Goal: Complete application form

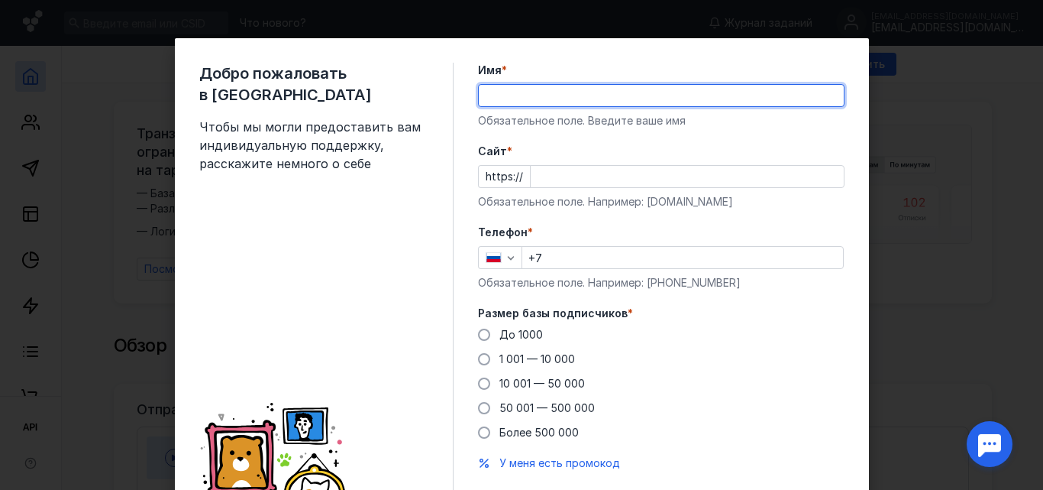
click at [479, 95] on input "Имя *" at bounding box center [661, 95] width 365 height 21
type input "[PERSON_NAME]"
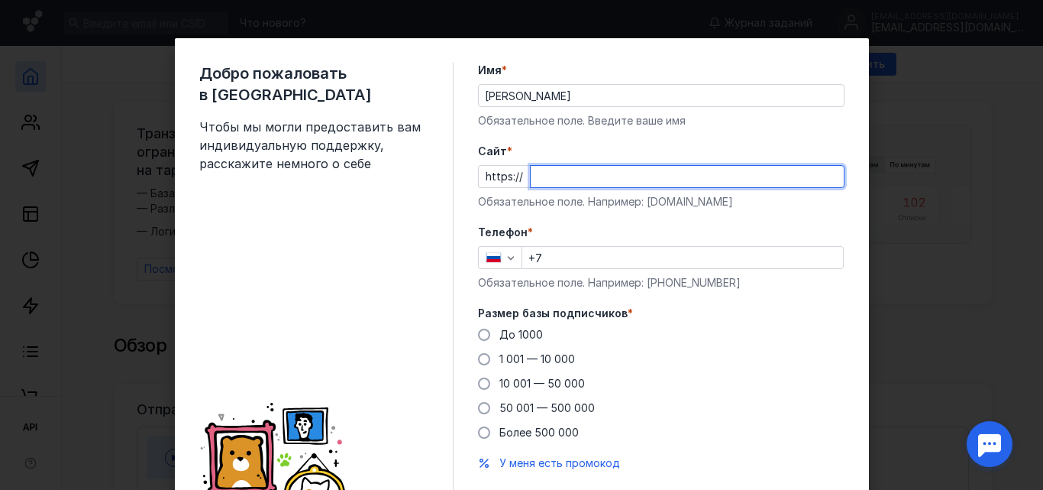
click at [531, 176] on input "Cайт *" at bounding box center [687, 176] width 313 height 21
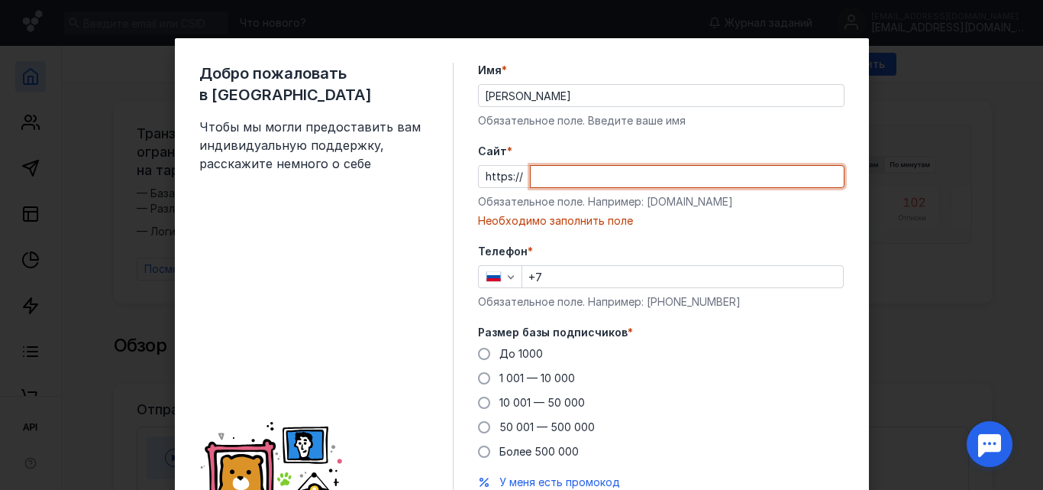
click at [532, 175] on input "Cайт *" at bounding box center [687, 176] width 313 height 21
paste input "[DOMAIN_NAME]"
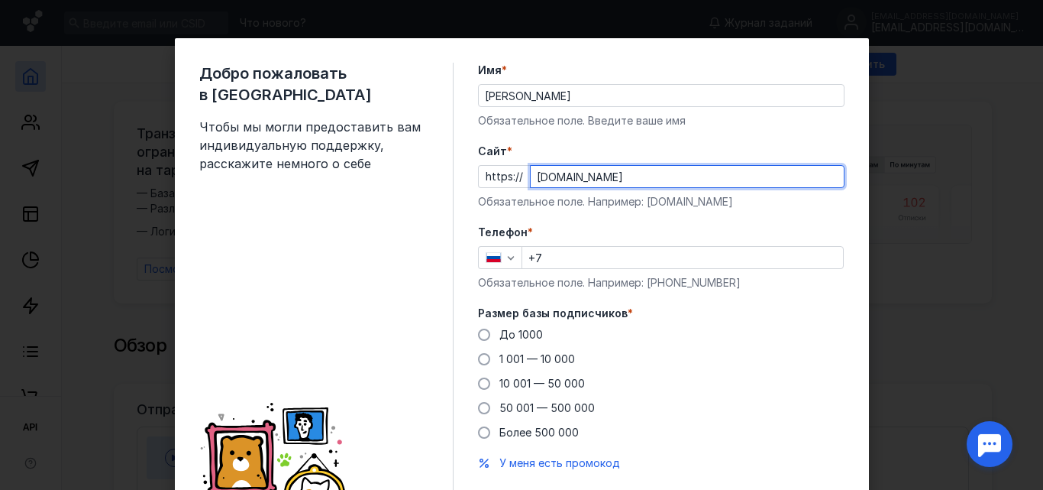
type input "[DOMAIN_NAME]"
click at [540, 255] on input "+7" at bounding box center [682, 257] width 321 height 21
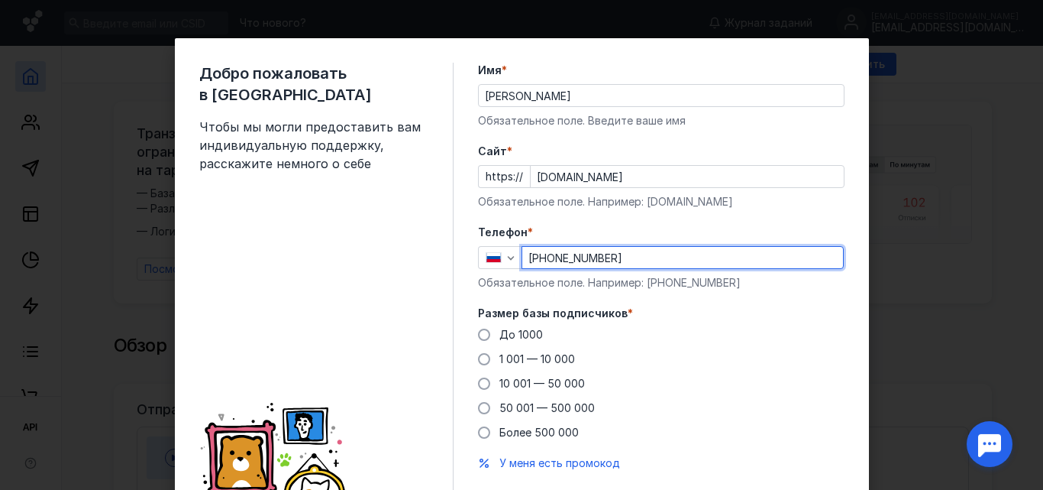
drag, startPoint x: 590, startPoint y: 257, endPoint x: 602, endPoint y: 257, distance: 12.2
click at [602, 257] on input "[PHONE_NUMBER]" at bounding box center [682, 257] width 321 height 21
type input "[PHONE_NUMBER]"
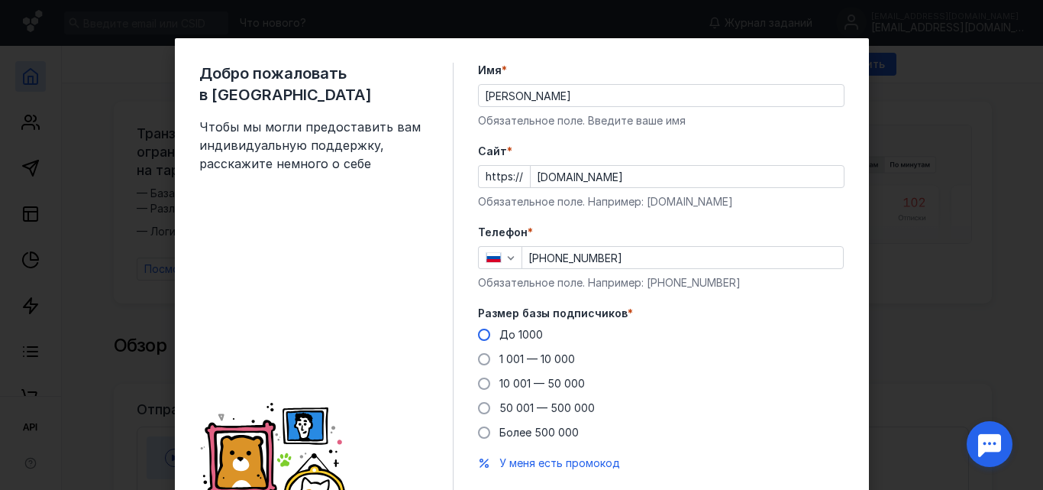
click at [480, 334] on span at bounding box center [484, 334] width 12 height 12
click at [0, 0] on input "До 1000" at bounding box center [0, 0] width 0 height 0
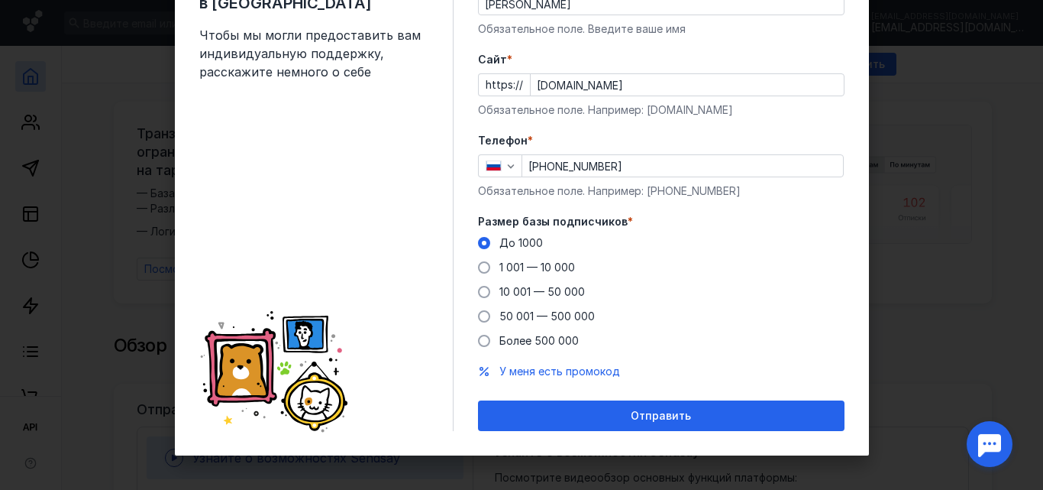
scroll to position [95, 0]
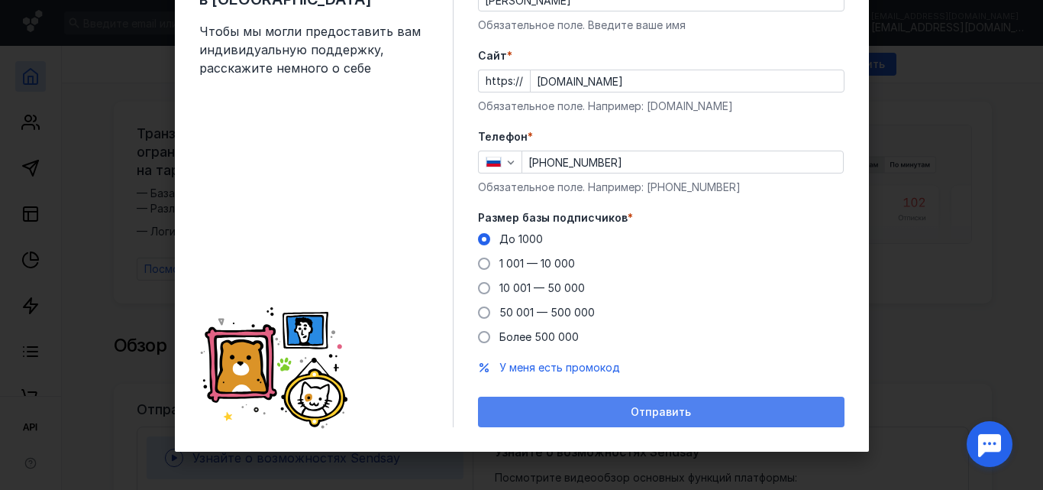
click at [659, 413] on span "Отправить" at bounding box center [661, 412] width 60 height 13
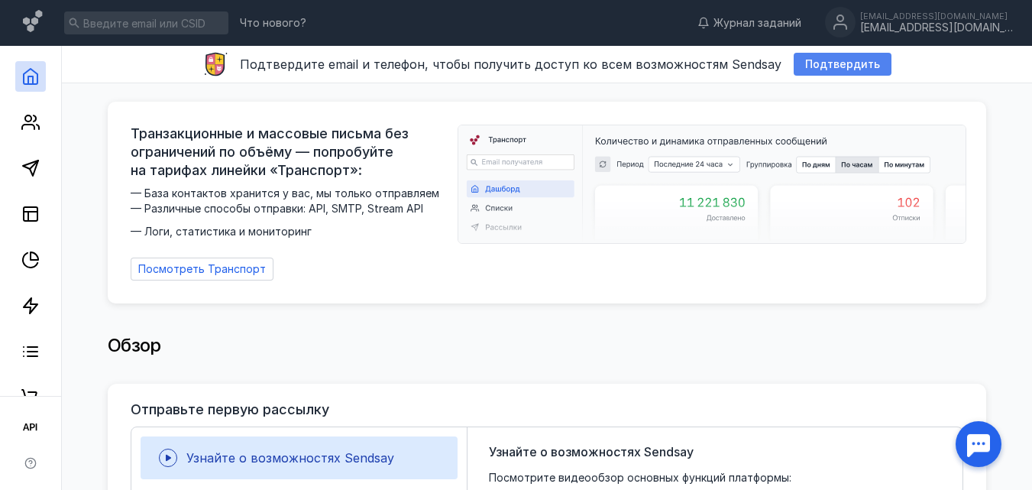
click at [829, 64] on span "Подтвердить" at bounding box center [842, 64] width 75 height 13
